Goal: Communication & Community: Answer question/provide support

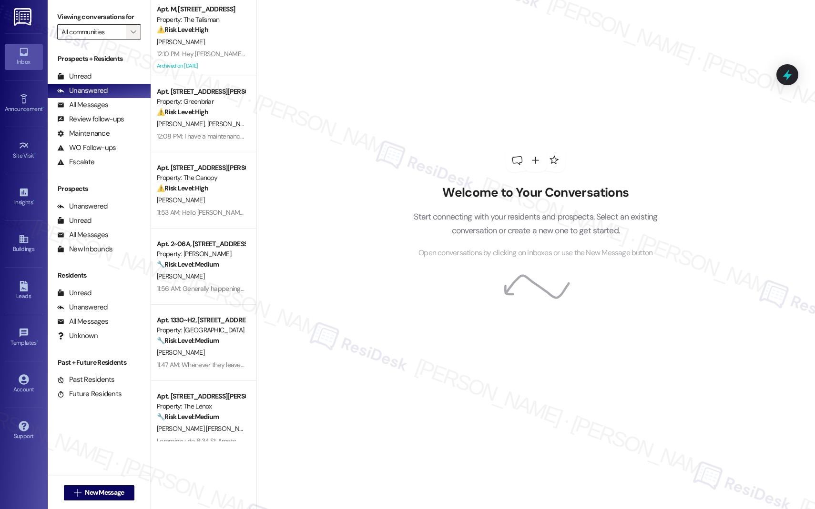
click at [131, 36] on icon "" at bounding box center [133, 32] width 5 height 8
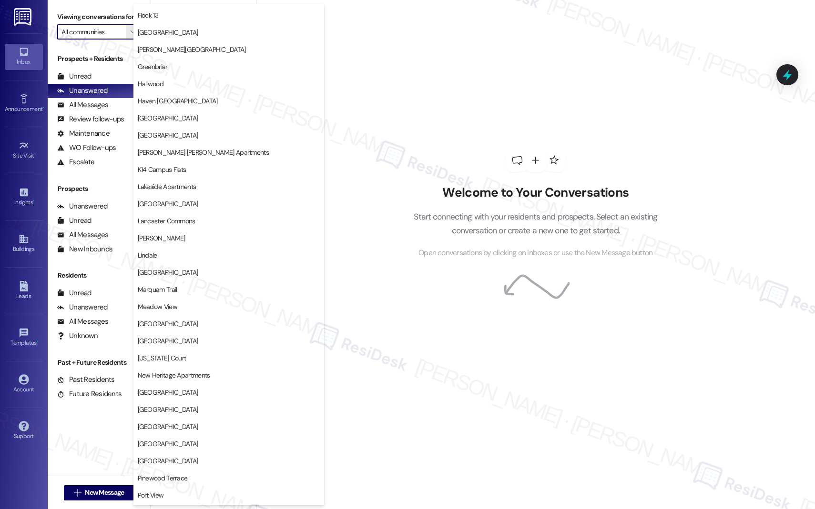
scroll to position [1660, 0]
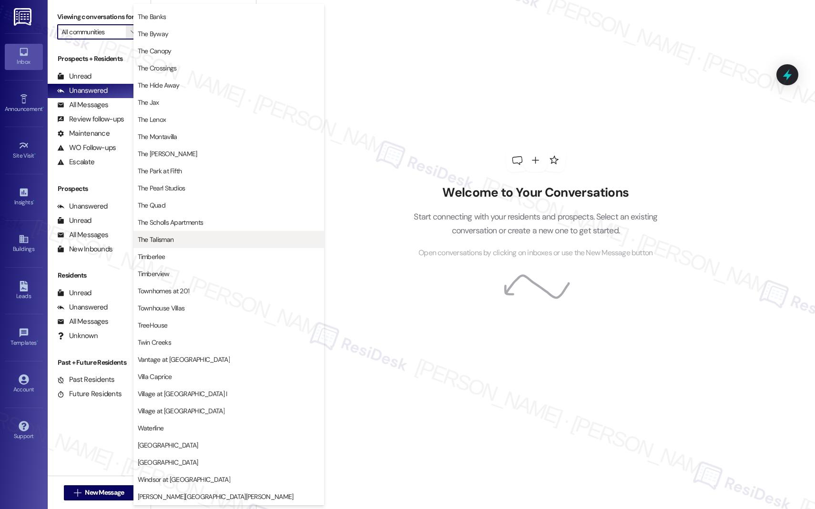
click at [168, 238] on span "The Talisman" at bounding box center [156, 240] width 36 height 10
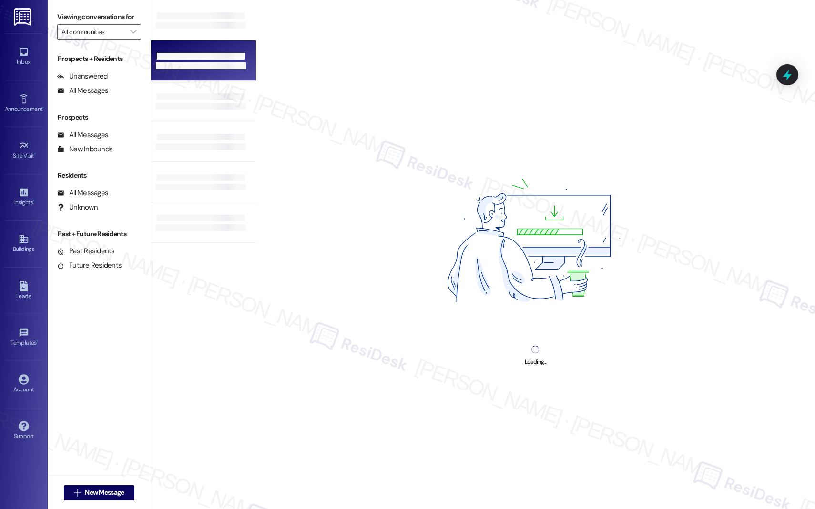
type input "The Talisman"
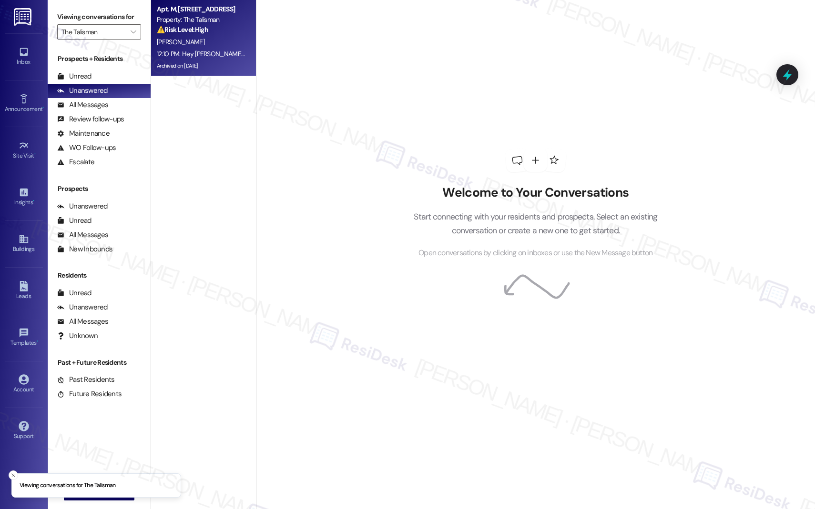
click at [196, 32] on strong "⚠️ Risk Level: High" at bounding box center [182, 29] width 51 height 9
click at [206, 49] on div "12:10 PM: Hey [PERSON_NAME]'m not sure if [PERSON_NAME] on the lease but anyway…" at bounding box center [201, 54] width 90 height 12
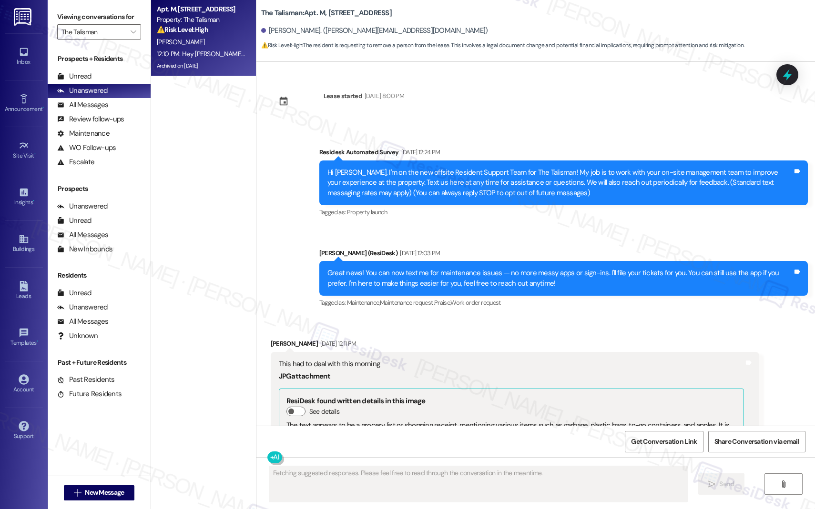
scroll to position [34290, 0]
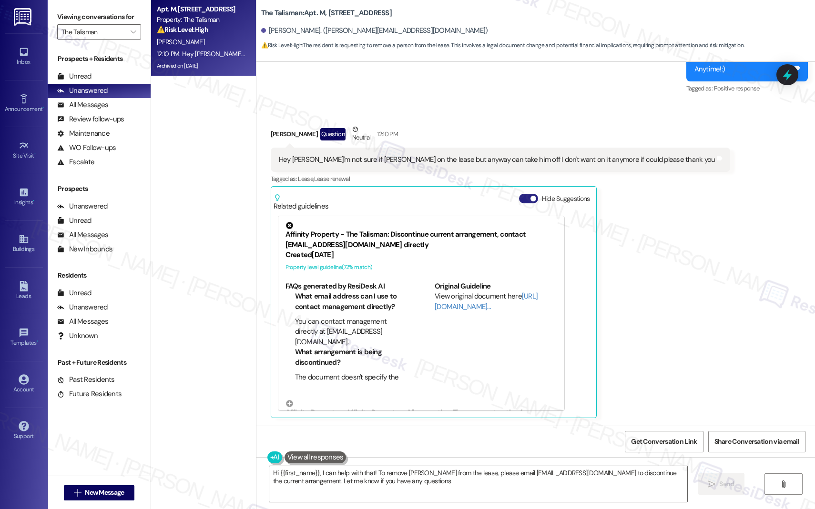
type textarea "Hi {{first_name}}, I can help with that! To remove [PERSON_NAME] from the lease…"
click at [530, 198] on span "button" at bounding box center [533, 199] width 6 height 6
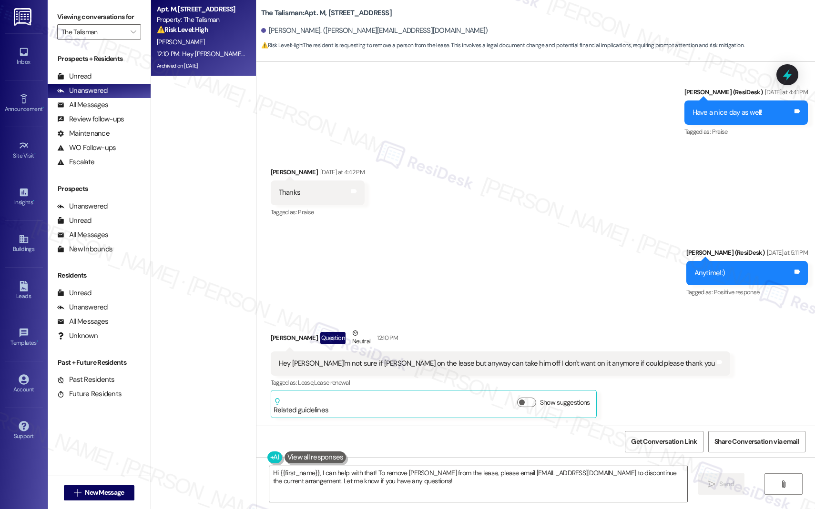
scroll to position [34086, 0]
click at [20, 242] on icon at bounding box center [23, 239] width 9 height 8
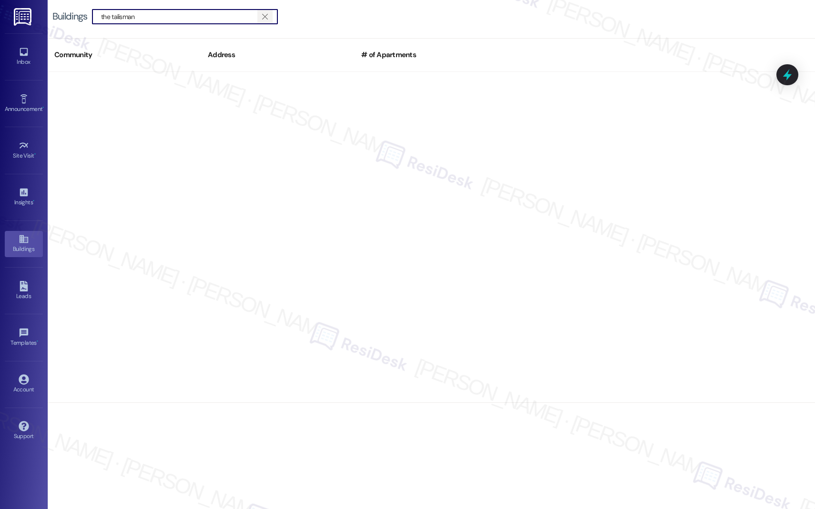
type input "the talisman"
click at [267, 15] on icon "" at bounding box center [264, 17] width 5 height 8
type input "talisman"
click at [267, 19] on icon "" at bounding box center [264, 17] width 5 height 8
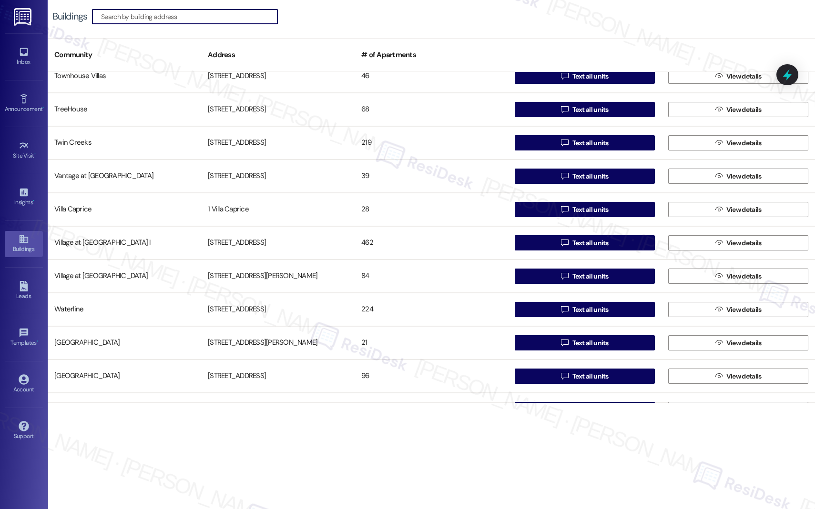
scroll to position [3451, 0]
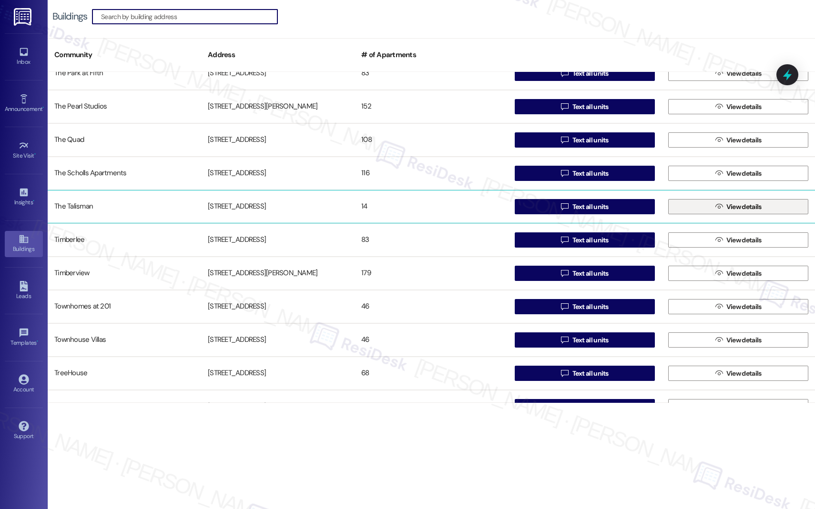
click at [713, 206] on span " View details" at bounding box center [738, 207] width 50 height 14
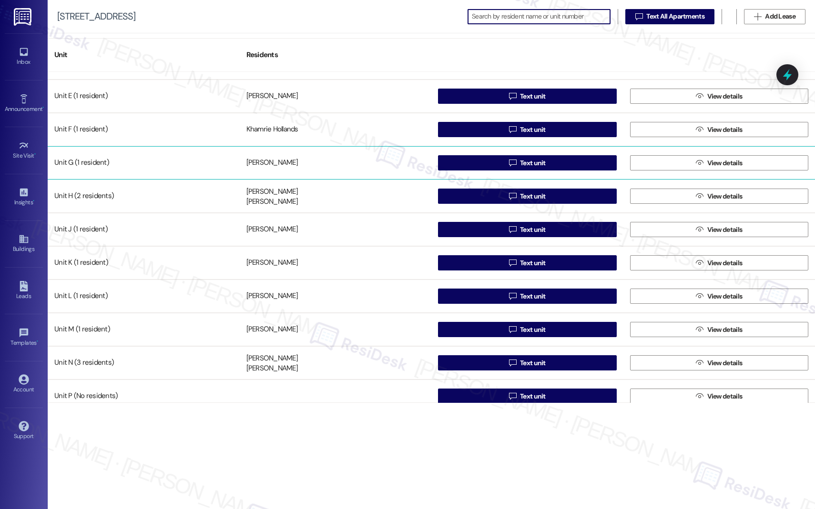
scroll to position [136, 0]
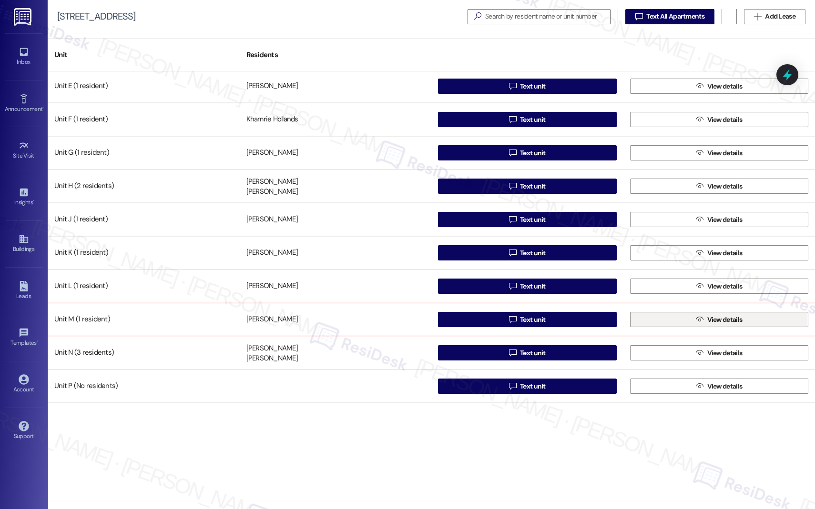
click at [687, 316] on button " View details" at bounding box center [719, 319] width 179 height 15
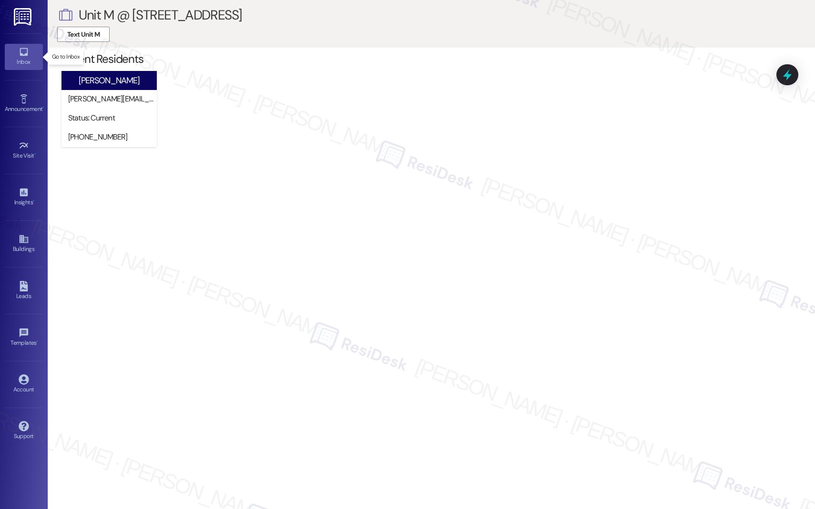
click at [24, 56] on icon at bounding box center [24, 52] width 10 height 10
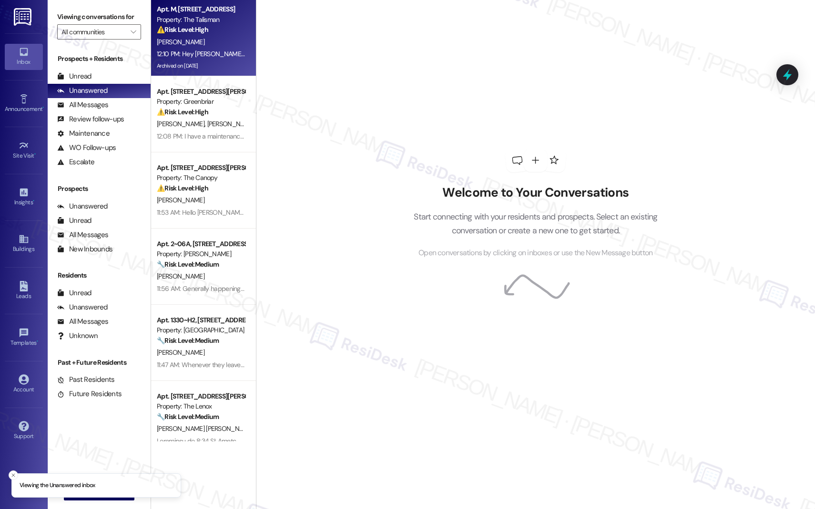
click at [218, 47] on div "[PERSON_NAME]" at bounding box center [201, 42] width 90 height 12
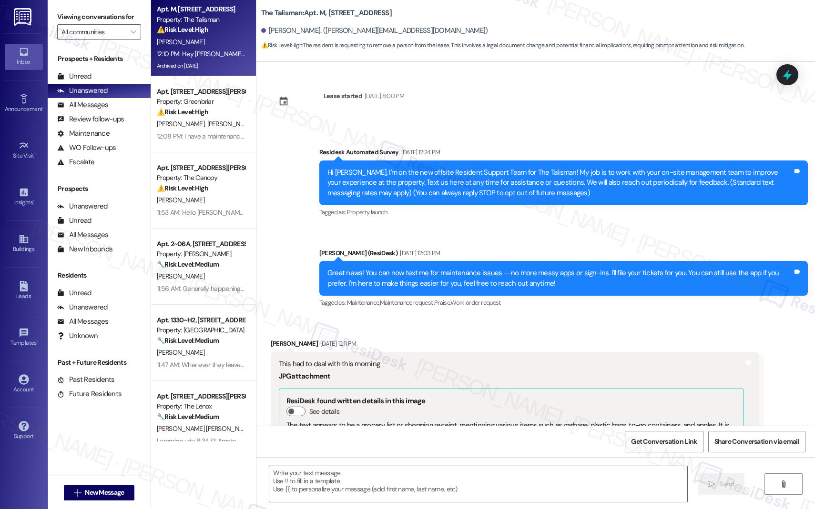
scroll to position [34289, 0]
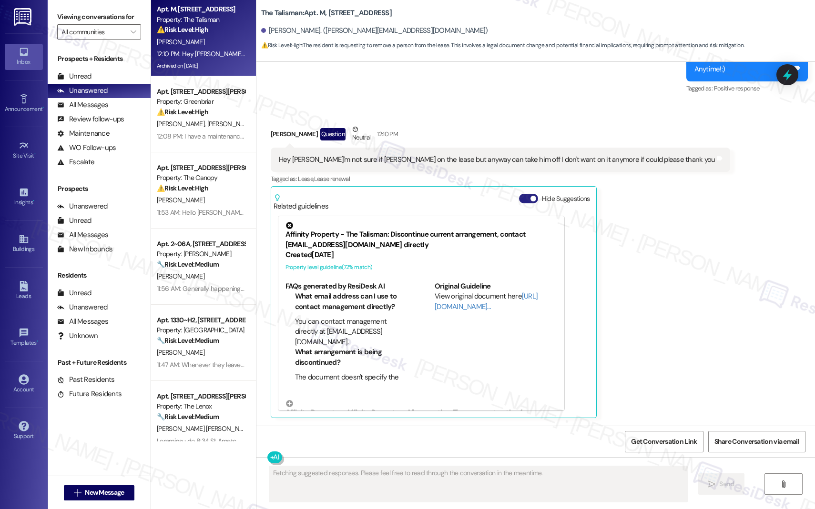
click at [519, 199] on button "Hide Suggestions" at bounding box center [528, 199] width 19 height 10
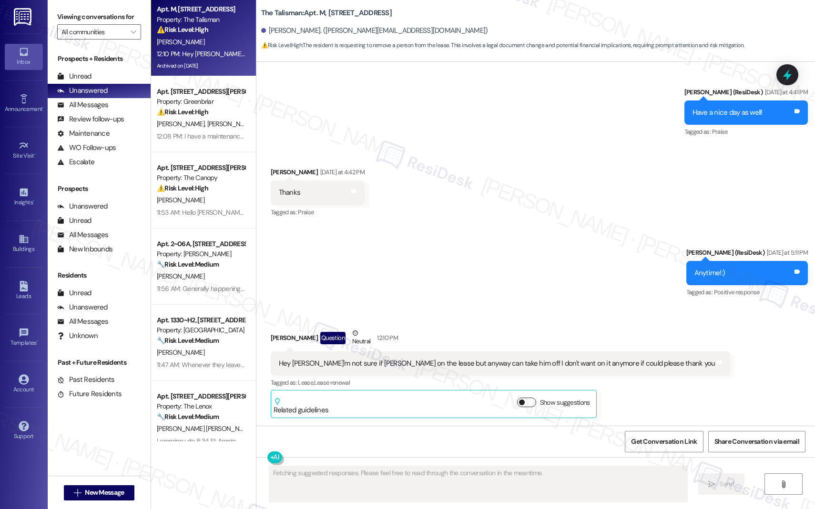
scroll to position [34086, 0]
click at [391, 294] on div "Sent via SMS [PERSON_NAME] (ResiDesk) [DATE] at 5:11 PM Anytime!:) Tags and not…" at bounding box center [535, 266] width 558 height 81
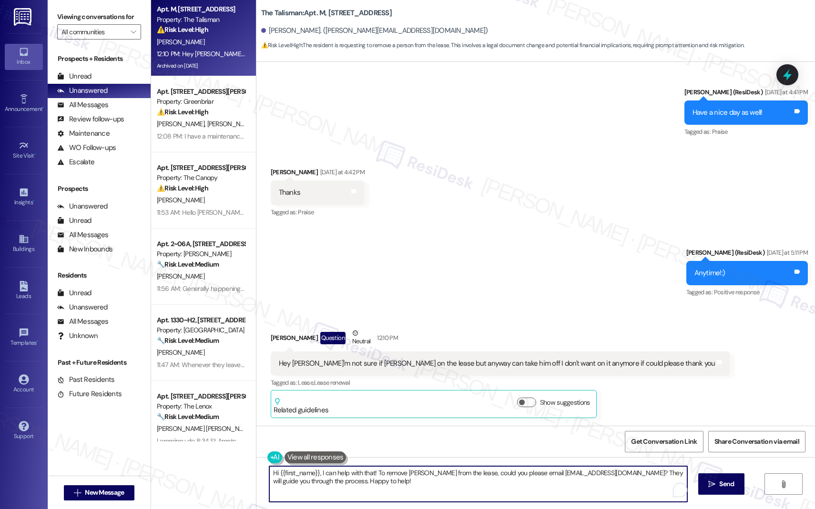
click at [318, 475] on textarea "Hi {{first_name}}, I can help with that! To remove [PERSON_NAME] from the lease…" at bounding box center [478, 484] width 418 height 36
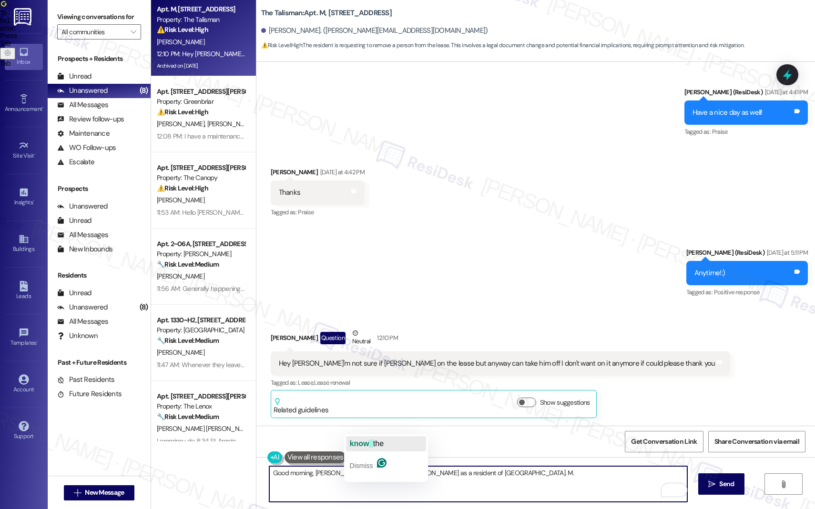
click at [372, 440] on span "button" at bounding box center [371, 444] width 4 height 8
click at [363, 471] on textarea "Good morning, [PERSON_NAME]. I don't know the name [PERSON_NAME] as a resident …" at bounding box center [478, 484] width 418 height 36
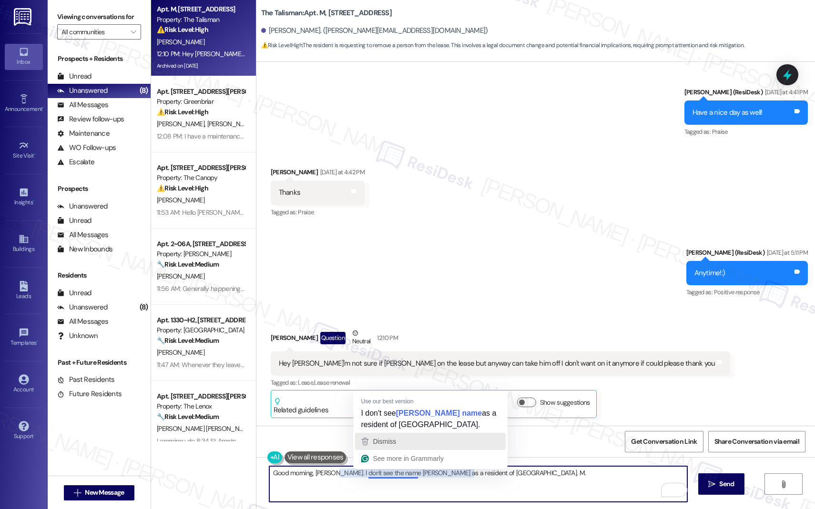
click at [404, 440] on div "Dismiss" at bounding box center [430, 442] width 142 height 14
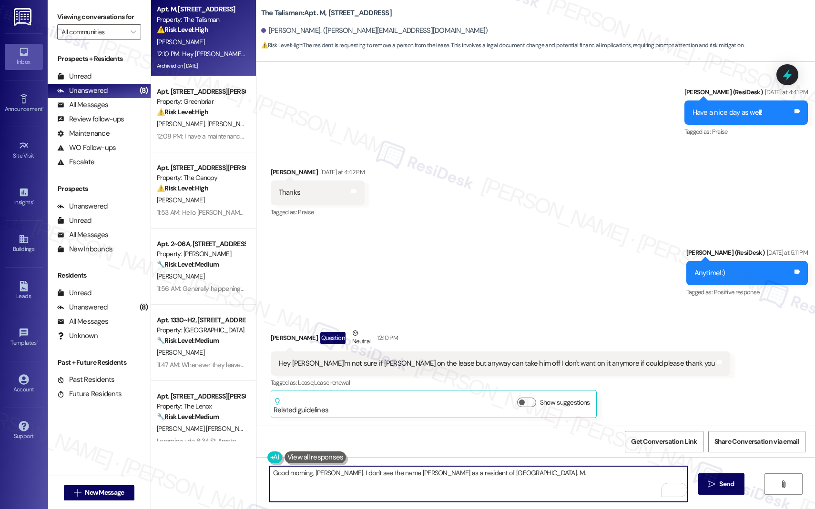
click at [518, 478] on textarea "Good morning, [PERSON_NAME]. I don't see the name [PERSON_NAME] as a resident o…" at bounding box center [478, 484] width 418 height 36
type textarea "Good morning, [PERSON_NAME]. I don't see the name [PERSON_NAME] as a resident o…"
click at [715, 485] on span " Send" at bounding box center [721, 484] width 30 height 10
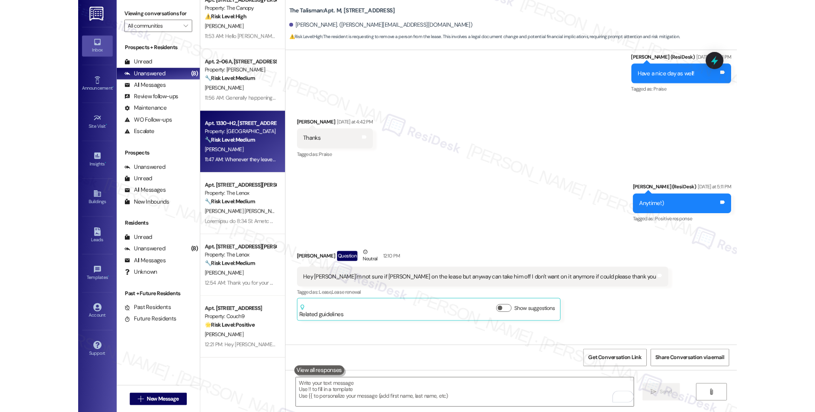
scroll to position [34086, 0]
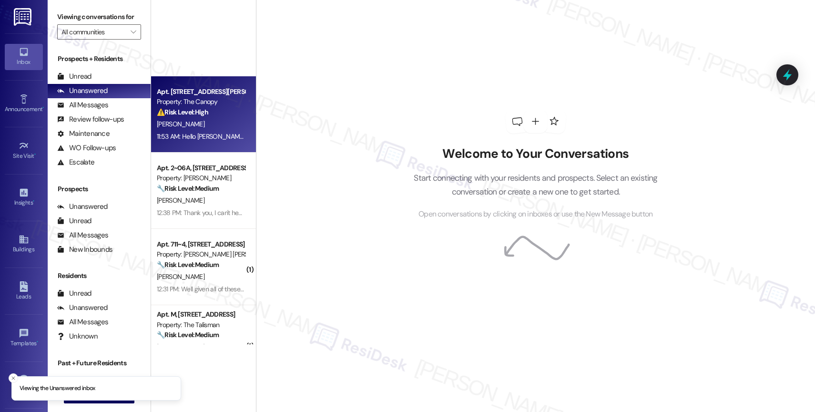
scroll to position [342, 0]
